Goal: Information Seeking & Learning: Compare options

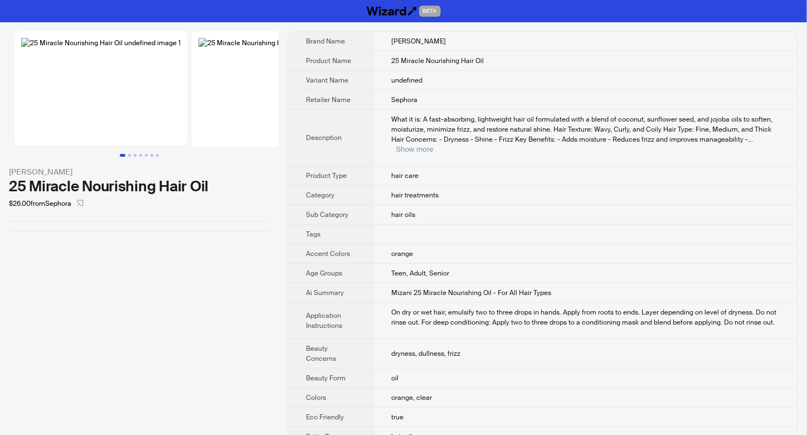
click at [143, 141] on img at bounding box center [100, 88] width 173 height 114
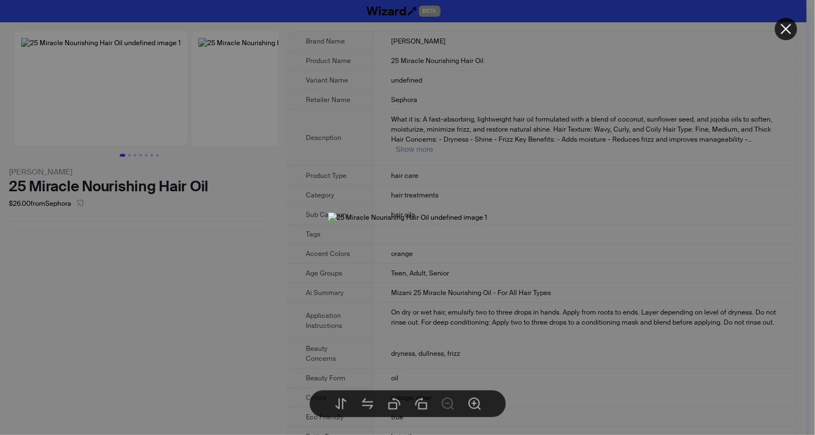
click at [623, 235] on div at bounding box center [407, 217] width 815 height 435
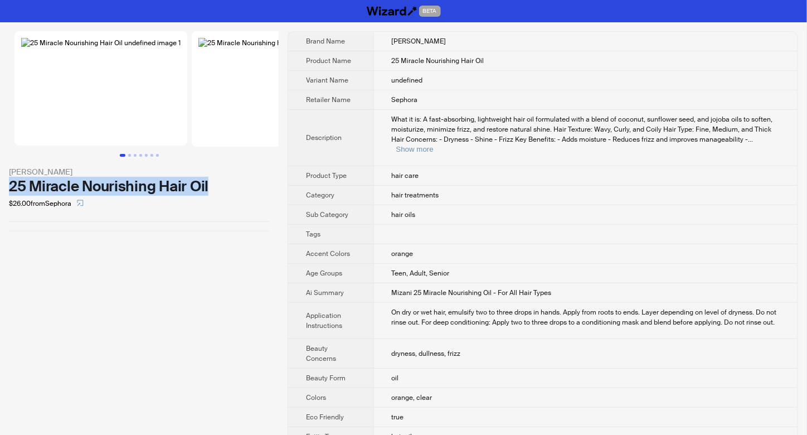
drag, startPoint x: 169, startPoint y: 246, endPoint x: 10, endPoint y: 239, distance: 159.5
click at [10, 194] on div "25 Miracle Nourishing Hair Oil" at bounding box center [139, 186] width 261 height 17
copy div "25 Miracle Nourishing Hair Oil"
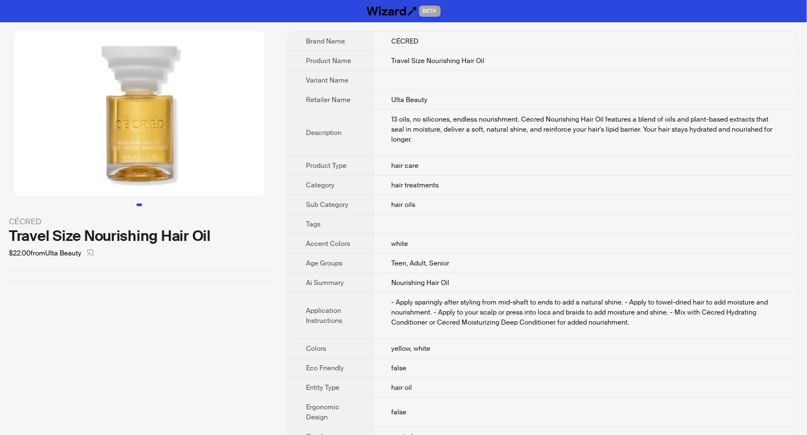
click at [135, 146] on img at bounding box center [139, 113] width 250 height 165
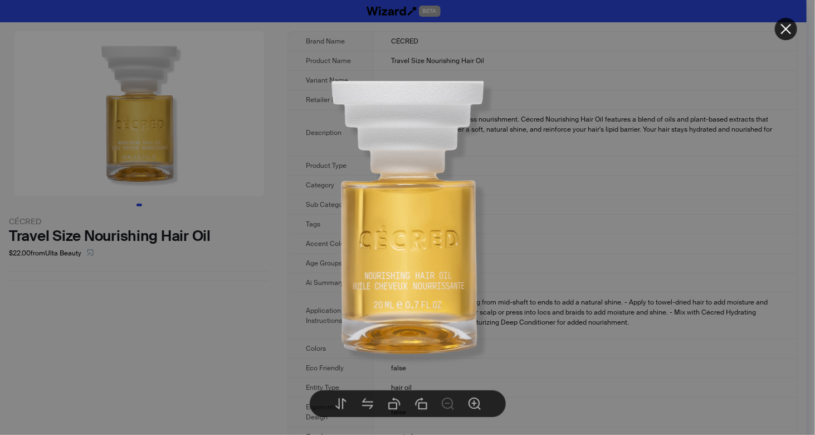
click at [526, 172] on img at bounding box center [408, 217] width 304 height 304
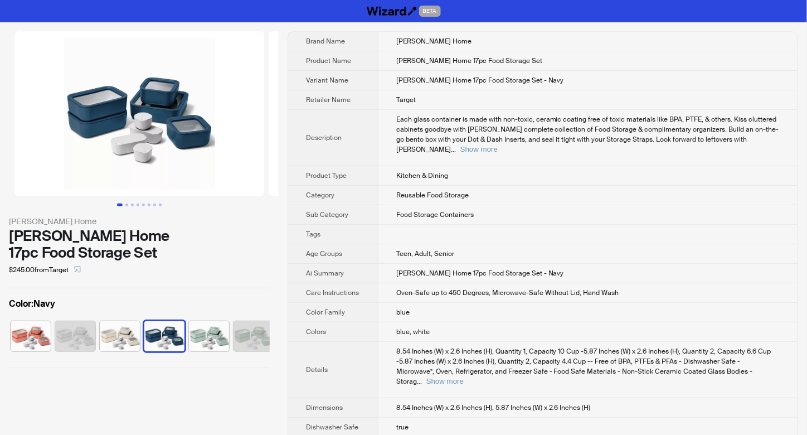
scroll to position [0, 7]
click at [140, 129] on img at bounding box center [139, 113] width 250 height 165
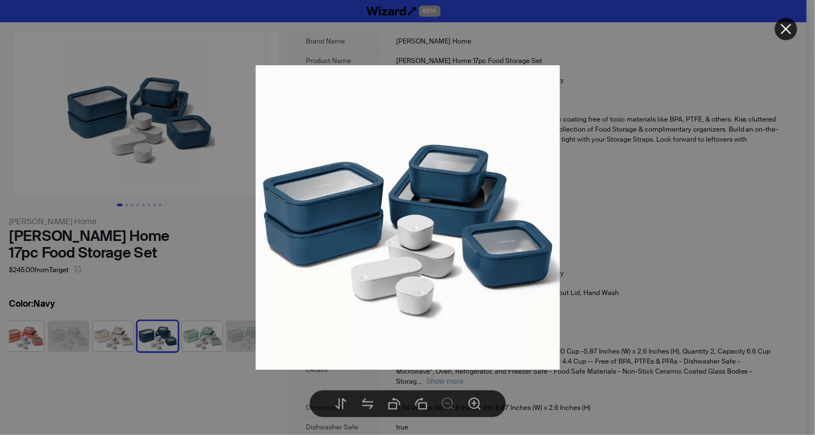
click at [747, 225] on div at bounding box center [407, 217] width 815 height 435
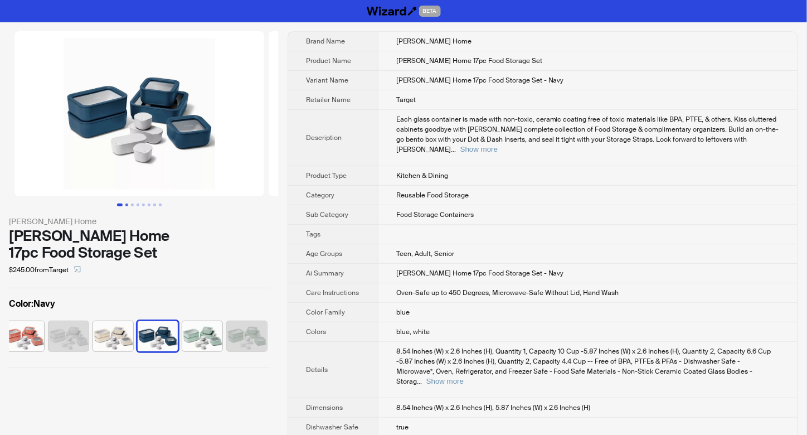
click at [127, 203] on button "Go to slide 2" at bounding box center [126, 204] width 3 height 3
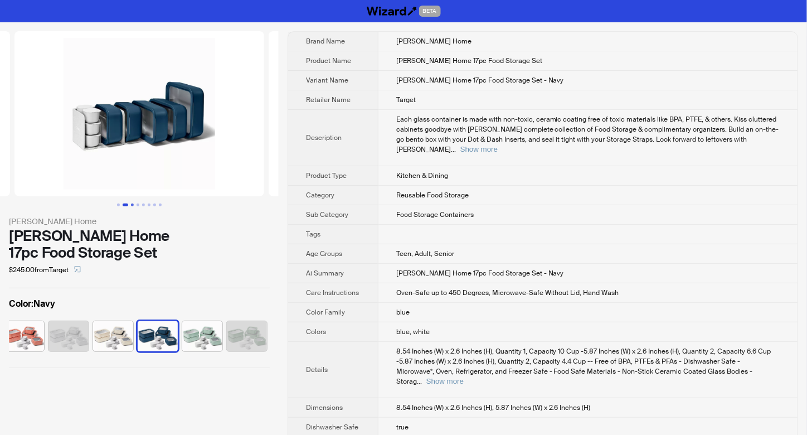
click at [131, 204] on button "Go to slide 3" at bounding box center [132, 204] width 3 height 3
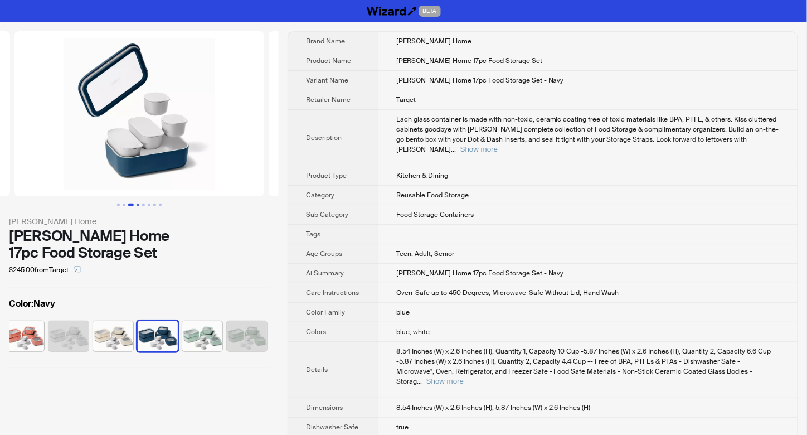
click at [136, 204] on button "Go to slide 4" at bounding box center [137, 204] width 3 height 3
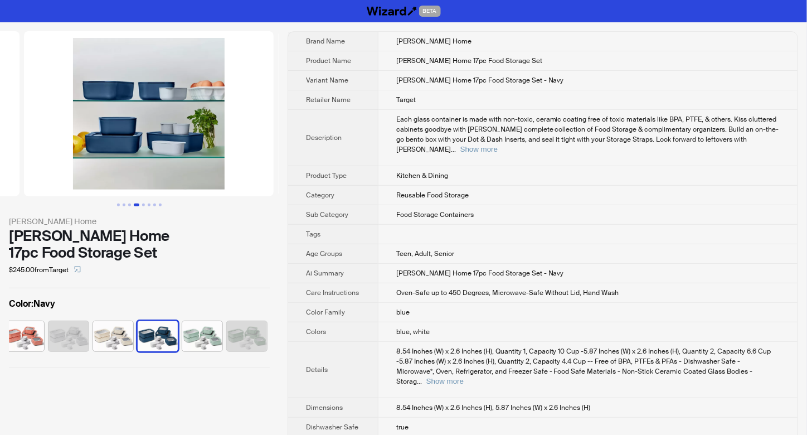
scroll to position [0, 762]
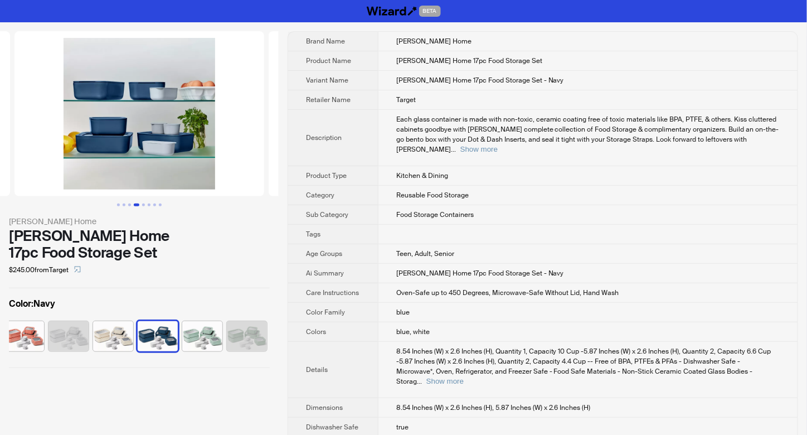
click at [139, 203] on button "Go to slide 4" at bounding box center [137, 204] width 6 height 3
click at [142, 203] on button "Go to slide 5" at bounding box center [143, 204] width 3 height 3
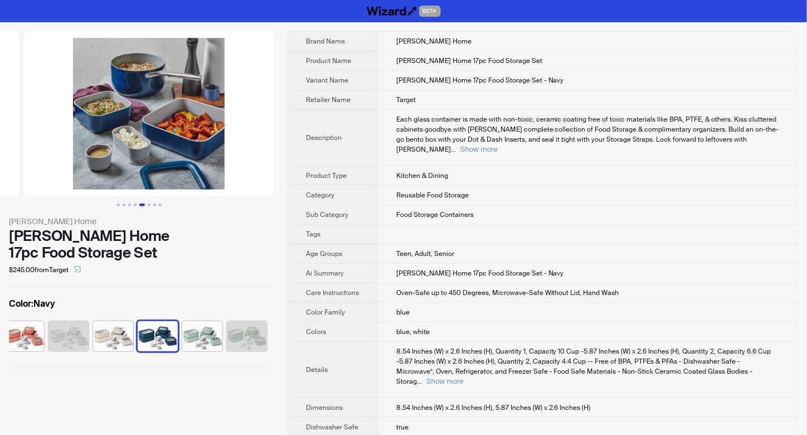
scroll to position [0, 1016]
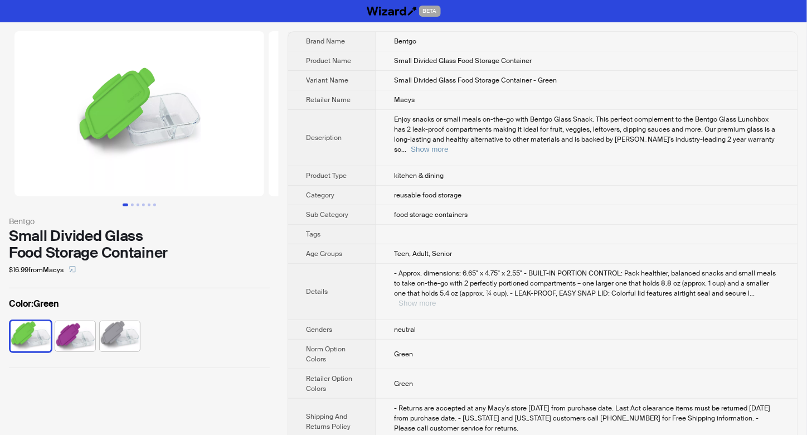
click at [436, 299] on button "Show more" at bounding box center [416, 303] width 37 height 8
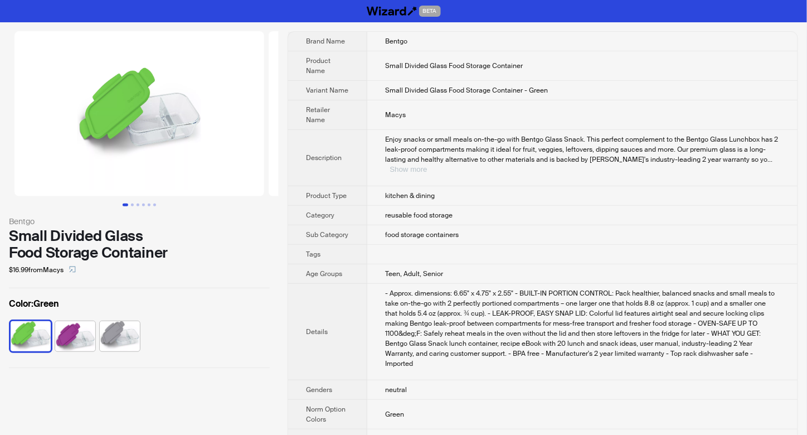
click at [427, 165] on button "Show more" at bounding box center [407, 169] width 37 height 8
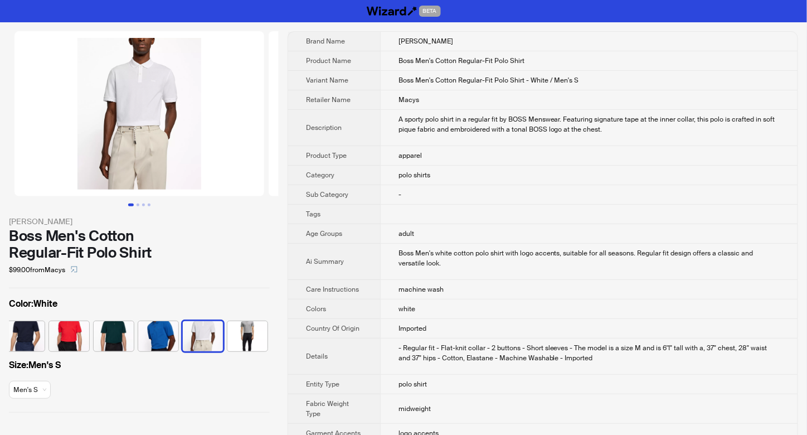
scroll to position [0, 96]
